Goal: Information Seeking & Learning: Understand process/instructions

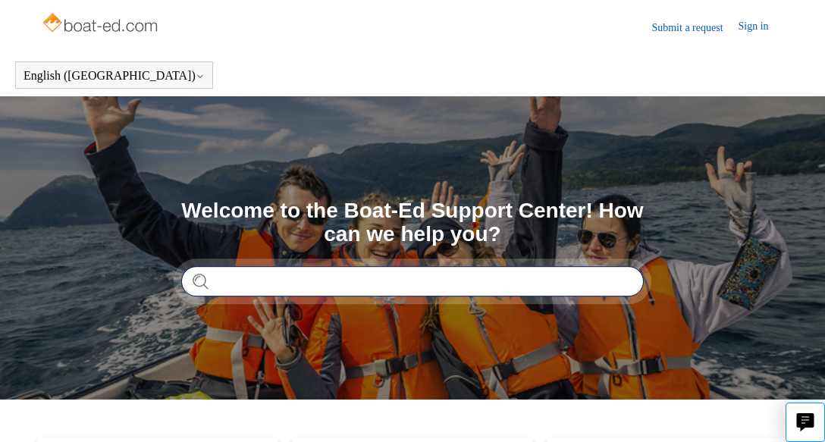
click at [265, 277] on input "Search" at bounding box center [412, 281] width 462 height 30
type input "**********"
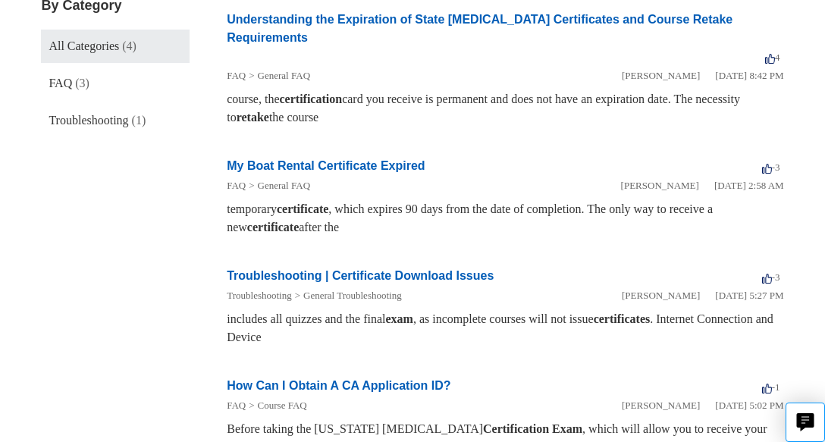
scroll to position [294, 0]
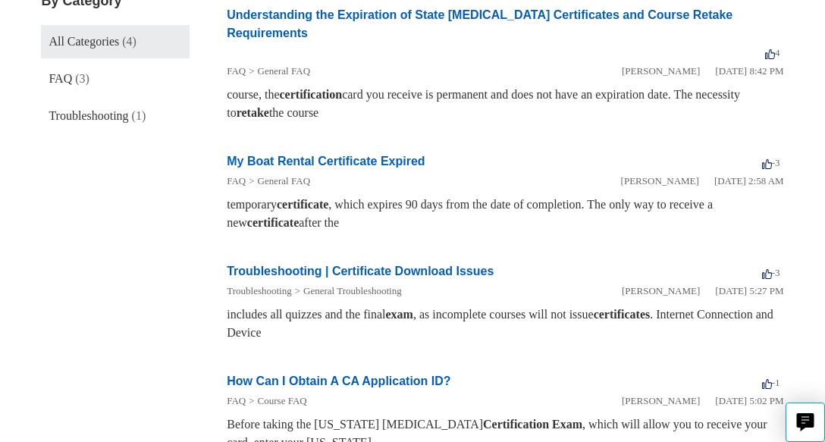
click at [327, 155] on link "My Boat Rental Certificate Expired" at bounding box center [326, 161] width 198 height 13
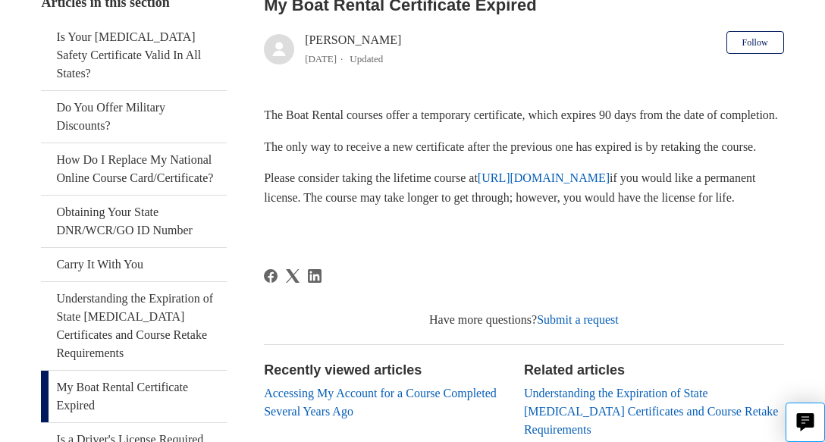
click at [585, 184] on link "https://www.boat-ed.com" at bounding box center [543, 177] width 132 height 13
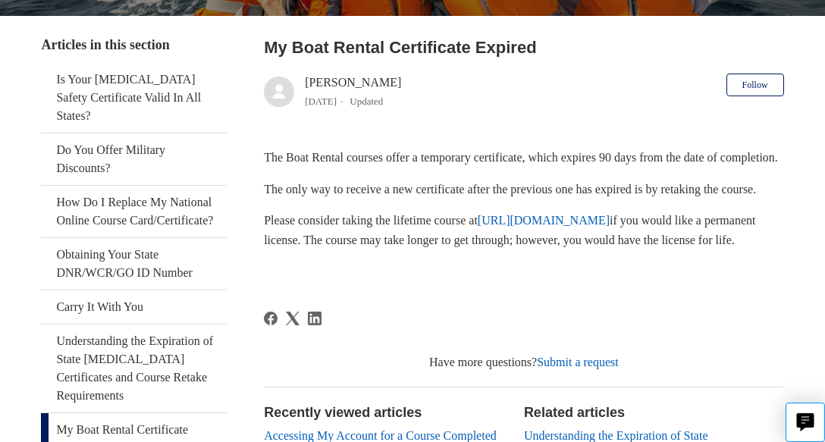
scroll to position [318, 0]
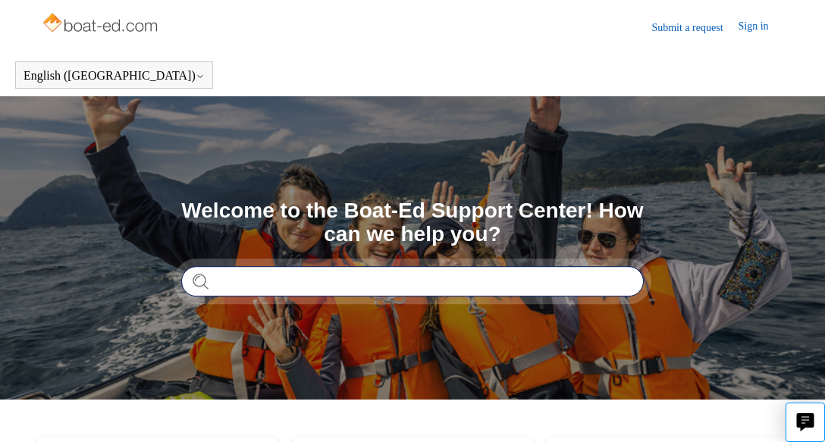
click at [310, 289] on input "Search" at bounding box center [412, 281] width 462 height 30
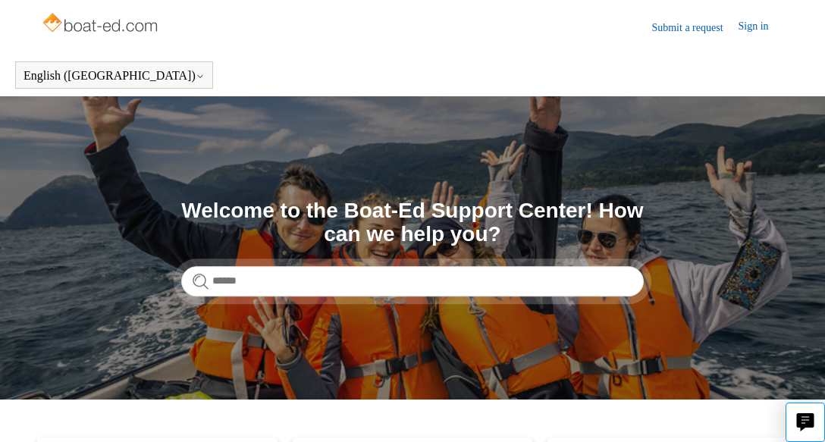
click at [748, 27] on link "Sign in" at bounding box center [760, 27] width 45 height 18
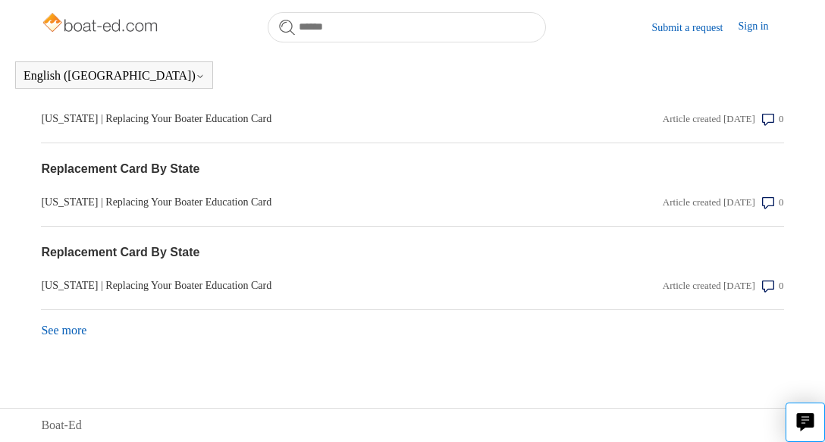
scroll to position [1706, 0]
click at [154, 202] on link "[US_STATE] | Replacing Your Boater Education Card" at bounding box center [300, 202] width 519 height 16
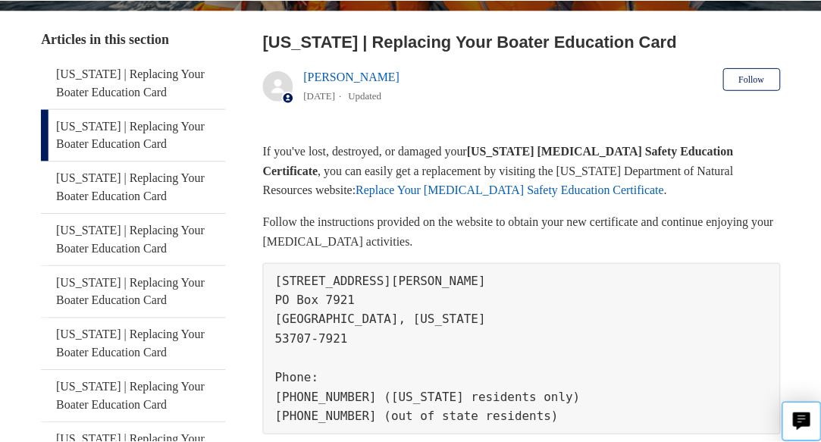
scroll to position [277, 0]
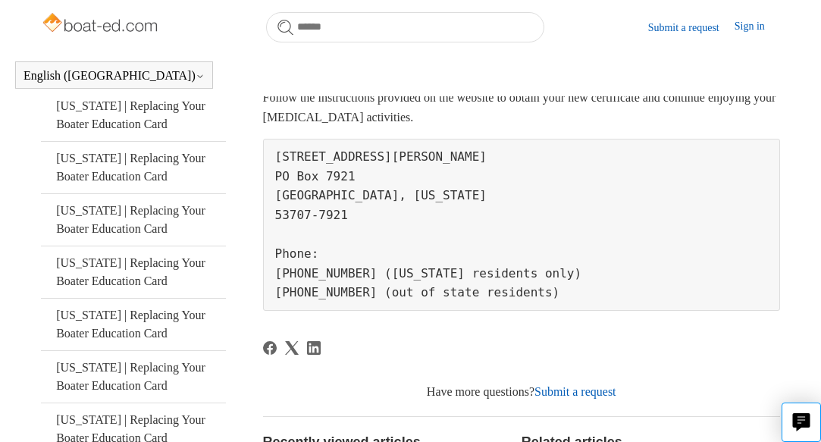
scroll to position [368, 0]
